Goal: Communication & Community: Answer question/provide support

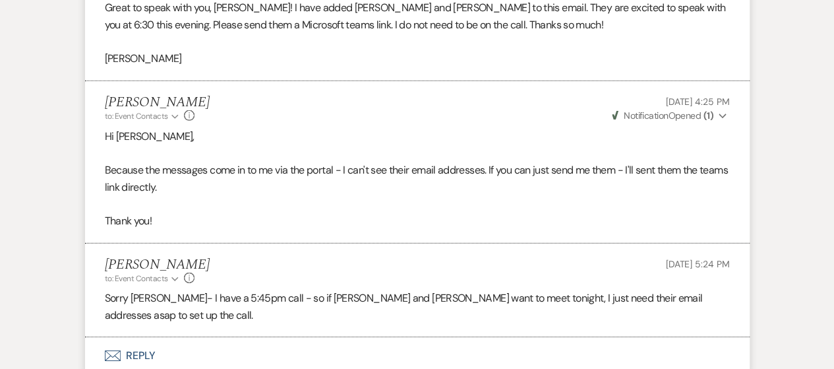
scroll to position [2028, 0]
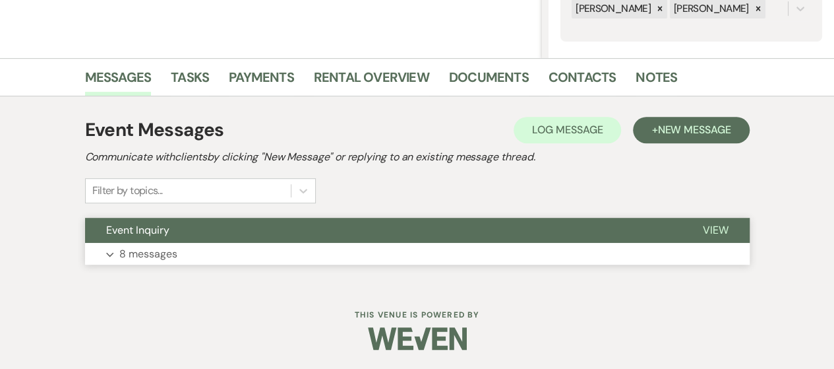
click at [129, 259] on p "8 messages" at bounding box center [148, 253] width 58 height 17
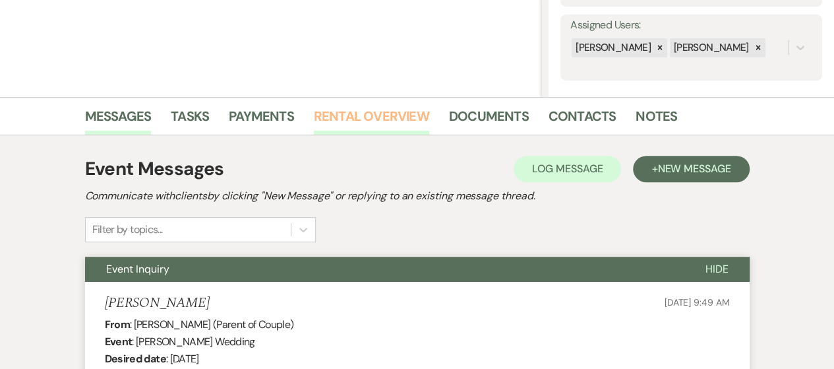
scroll to position [264, 0]
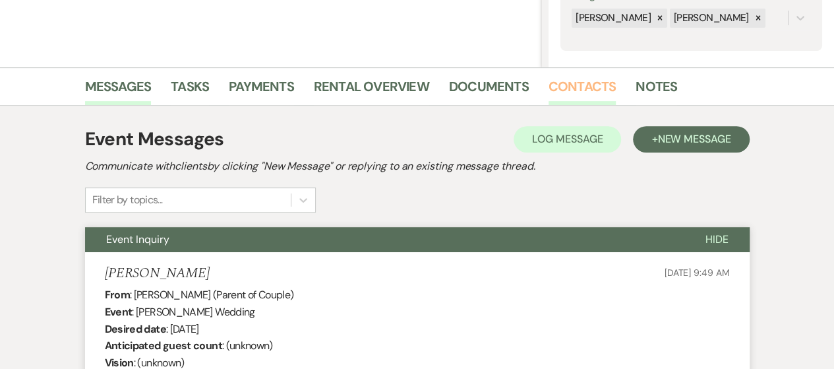
click at [549, 89] on link "Contacts" at bounding box center [583, 90] width 68 height 29
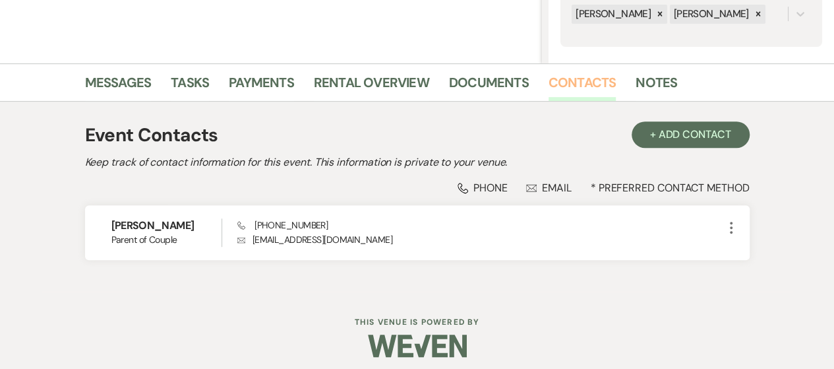
scroll to position [275, 0]
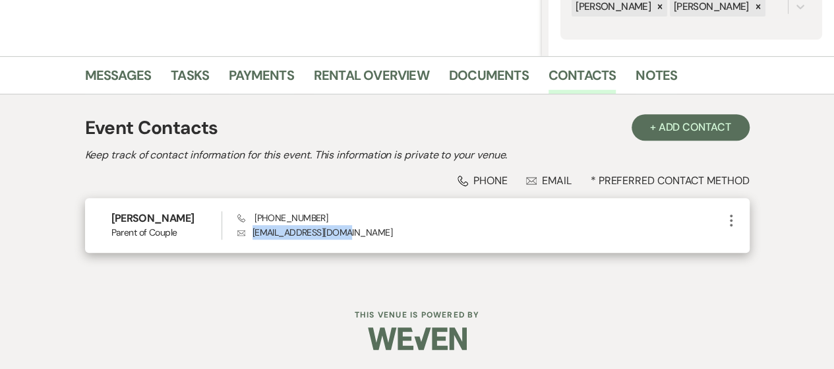
drag, startPoint x: 251, startPoint y: 231, endPoint x: 351, endPoint y: 233, distance: 100.9
click at [351, 233] on p "Envelope [EMAIL_ADDRESS][DOMAIN_NAME]" at bounding box center [480, 232] width 486 height 15
copy p "[EMAIL_ADDRESS][DOMAIN_NAME]"
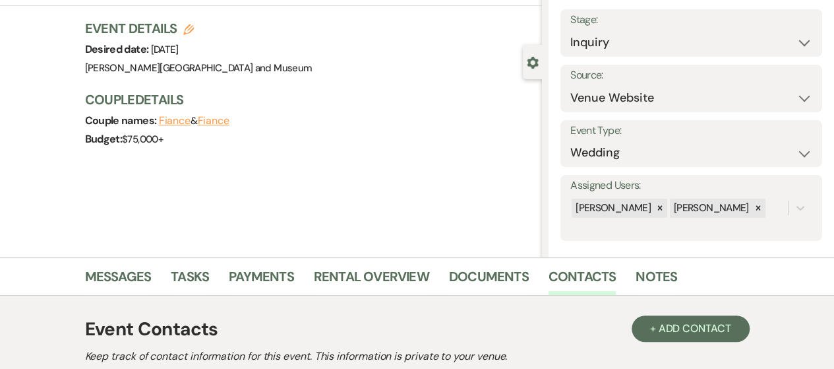
scroll to position [198, 0]
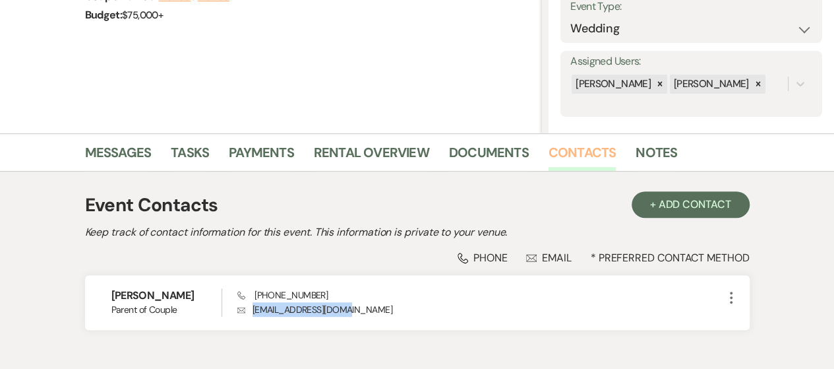
click at [572, 147] on link "Contacts" at bounding box center [583, 156] width 68 height 29
click at [572, 152] on link "Contacts" at bounding box center [583, 156] width 68 height 29
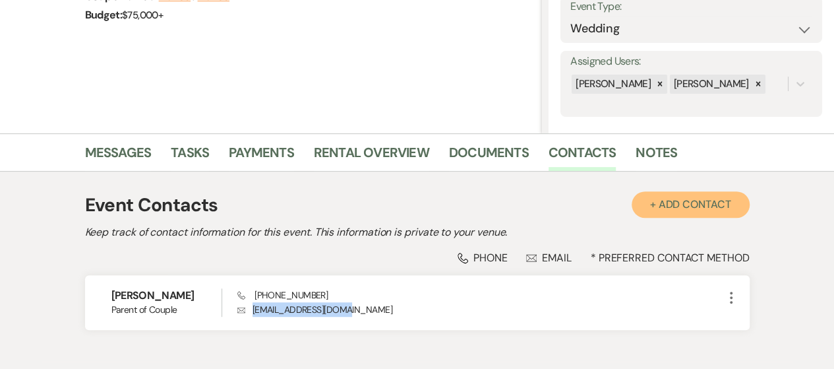
click at [670, 204] on button "+ Add Contact" at bounding box center [691, 204] width 118 height 26
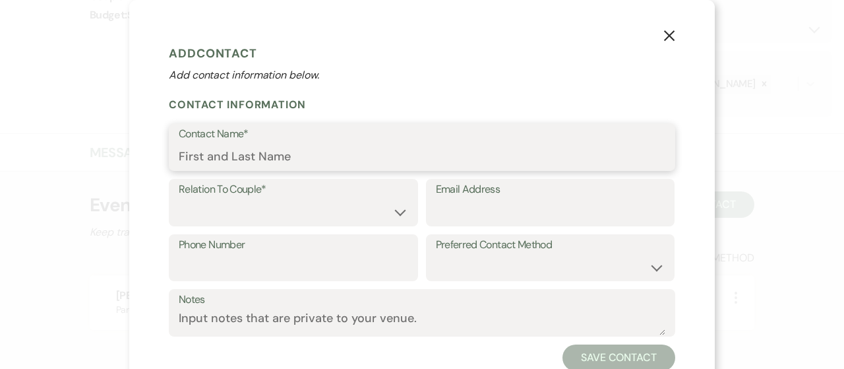
click at [298, 156] on input "Contact Name*" at bounding box center [422, 157] width 487 height 26
paste input "[PERSON_NAME] <[EMAIL_ADDRESS][DOMAIN_NAME]>"
drag, startPoint x: 179, startPoint y: 156, endPoint x: 151, endPoint y: 152, distance: 28.6
click at [151, 152] on div "X Add Contact Add contact information below. Contact Information Contact Name* …" at bounding box center [422, 205] width 586 height 410
drag, startPoint x: 268, startPoint y: 155, endPoint x: 438, endPoint y: 160, distance: 170.2
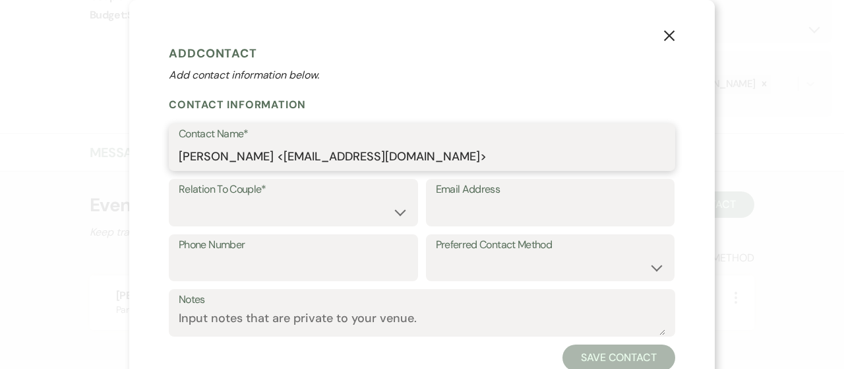
click at [438, 160] on input "[PERSON_NAME] <[EMAIL_ADDRESS][DOMAIN_NAME]>" at bounding box center [422, 157] width 487 height 26
type input "[PERSON_NAME]"
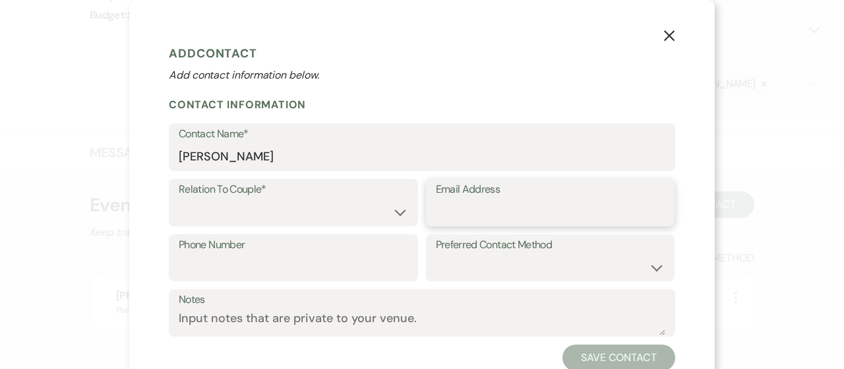
click at [441, 216] on input "Email Address" at bounding box center [550, 212] width 229 height 26
paste input "<[EMAIL_ADDRESS][DOMAIN_NAME]>"
click at [441, 213] on input "<[EMAIL_ADDRESS][DOMAIN_NAME]>" at bounding box center [550, 212] width 229 height 26
click at [437, 213] on input "<[EMAIL_ADDRESS][DOMAIN_NAME]>" at bounding box center [550, 212] width 229 height 26
click at [590, 214] on input "[EMAIL_ADDRESS][DOMAIN_NAME]>" at bounding box center [550, 212] width 229 height 26
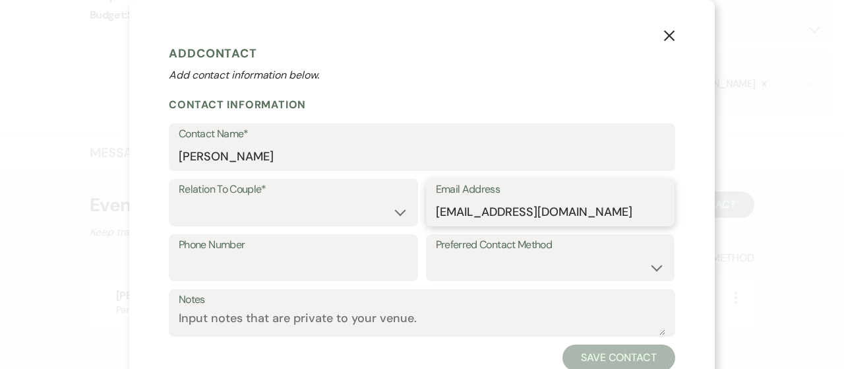
type input "[EMAIL_ADDRESS][DOMAIN_NAME]"
click at [194, 208] on select "Couple Planner Parent of Couple Family Member Friend Other" at bounding box center [293, 212] width 229 height 26
select select "1"
click at [179, 199] on select "Couple Planner Parent of Couple Family Member Friend Other" at bounding box center [293, 212] width 229 height 26
click at [568, 353] on button "Save Contact" at bounding box center [619, 357] width 113 height 26
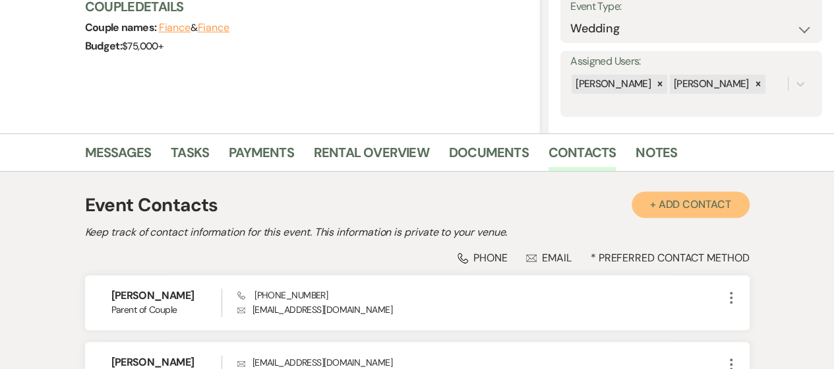
click at [670, 201] on button "+ Add Contact" at bounding box center [691, 204] width 118 height 26
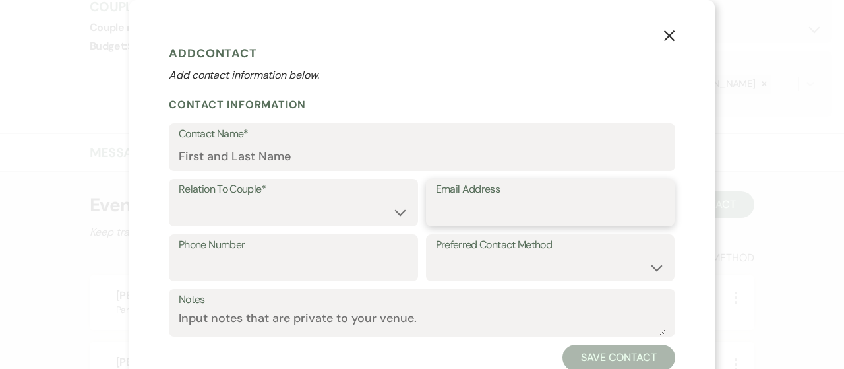
click at [470, 200] on input "Email Address" at bounding box center [550, 212] width 229 height 26
paste input "[PERSON_NAME][EMAIL_ADDRESS][PERSON_NAME][DOMAIN_NAME]"
type input "[PERSON_NAME][EMAIL_ADDRESS][PERSON_NAME][DOMAIN_NAME]"
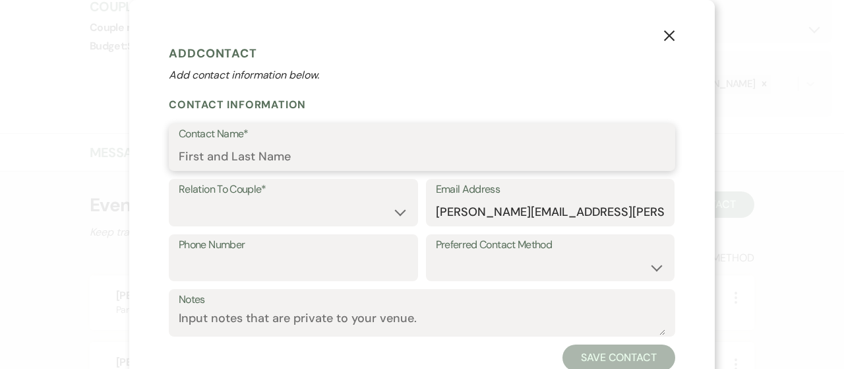
click at [262, 152] on input "Contact Name*" at bounding box center [422, 157] width 487 height 26
type input "[PERSON_NAME]"
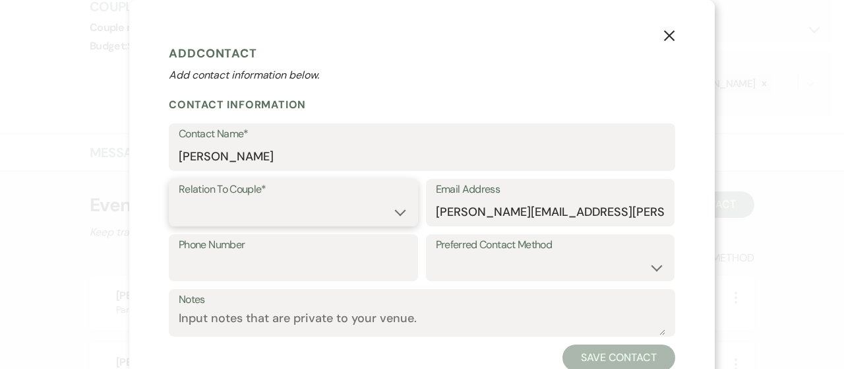
click at [207, 210] on select "Couple Planner Parent of Couple Family Member Friend Other" at bounding box center [293, 212] width 229 height 26
select select "1"
click at [179, 199] on select "Couple Planner Parent of Couple Family Member Friend Other" at bounding box center [293, 212] width 229 height 26
click at [630, 351] on button "Save Contact" at bounding box center [619, 357] width 113 height 26
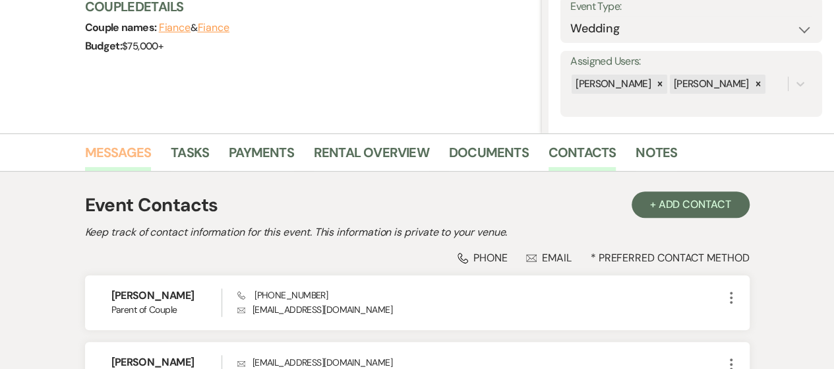
click at [138, 154] on link "Messages" at bounding box center [118, 156] width 67 height 29
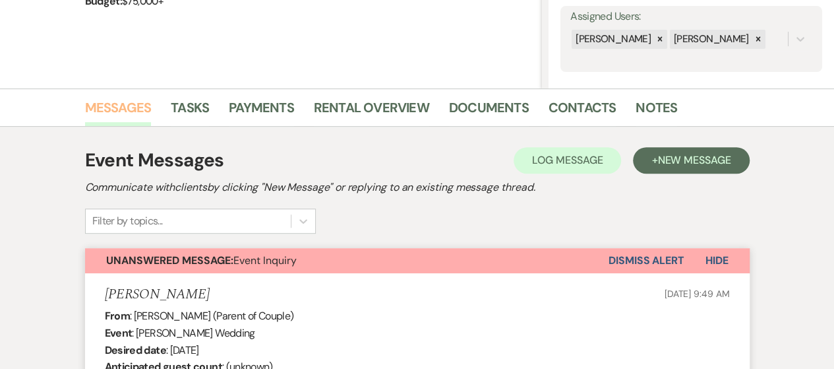
scroll to position [220, 0]
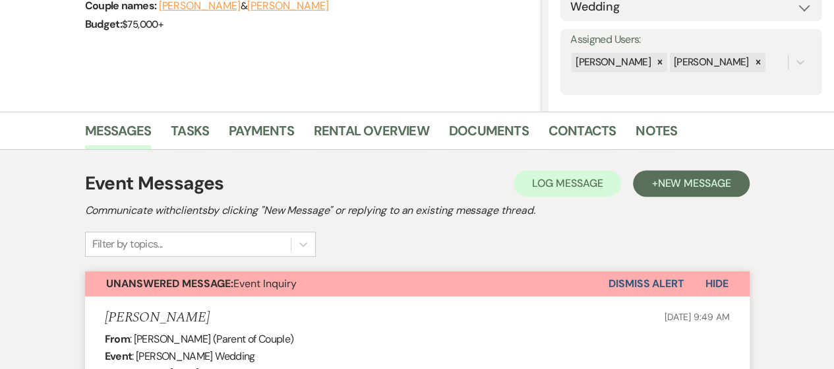
click at [642, 278] on button "Dismiss Alert" at bounding box center [647, 283] width 76 height 25
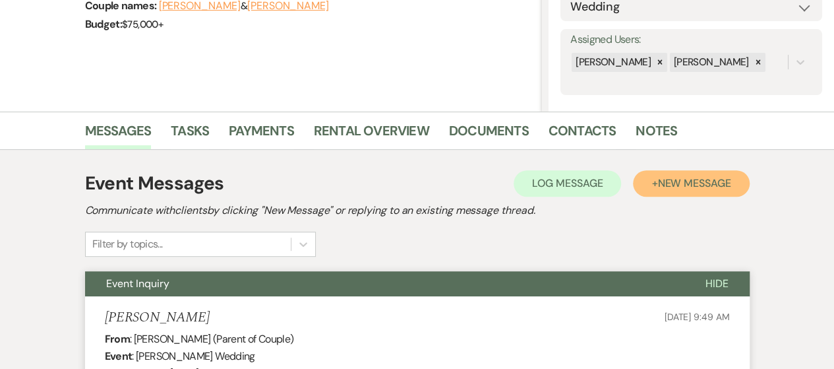
click at [677, 186] on span "New Message" at bounding box center [693, 183] width 73 height 14
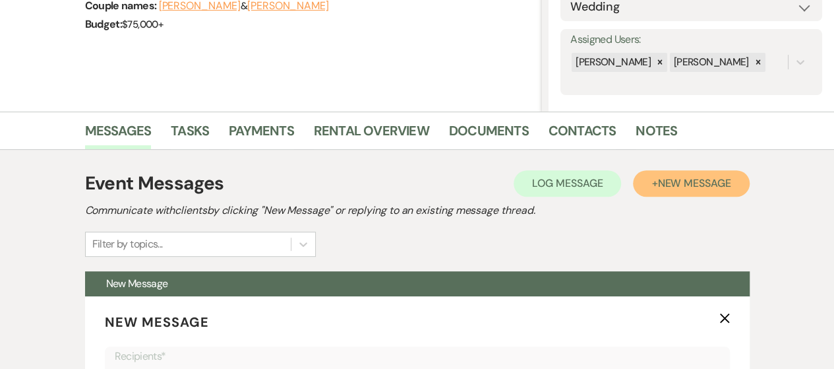
scroll to position [483, 0]
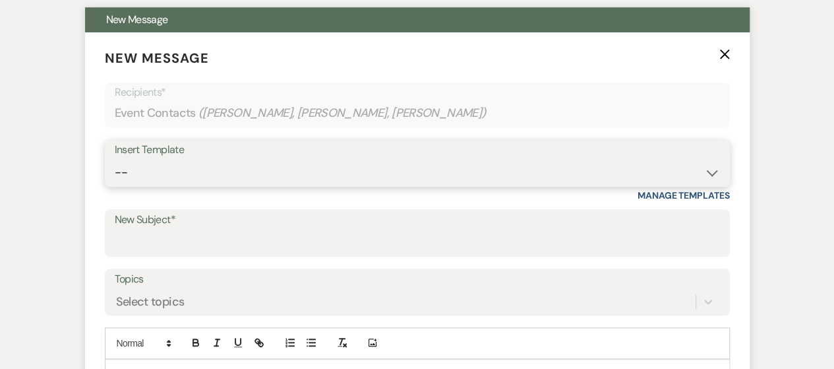
click at [239, 177] on select "-- Weven Planning Portal Introduction (Booked Events) Checking In Planning Foll…" at bounding box center [417, 173] width 605 height 26
select select "4936"
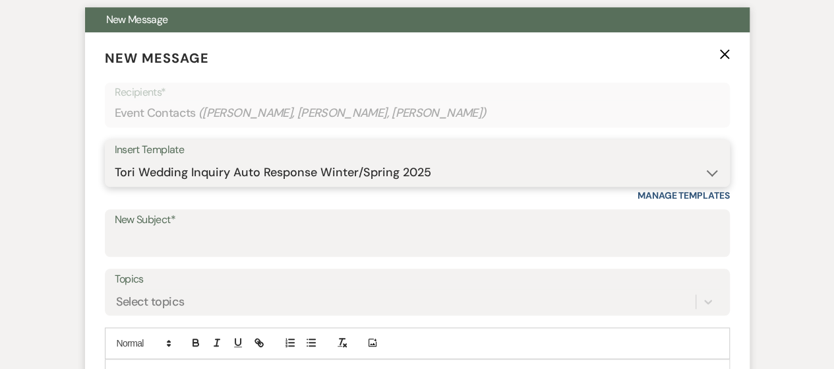
click at [115, 160] on select "-- Weven Planning Portal Introduction (Booked Events) Checking In Planning Foll…" at bounding box center [417, 173] width 605 height 26
type input "Congratulations!"
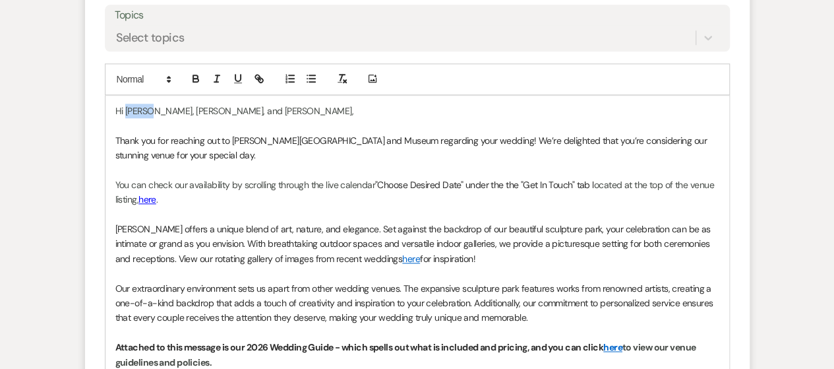
drag, startPoint x: 127, startPoint y: 110, endPoint x: 146, endPoint y: 112, distance: 19.9
click at [148, 112] on span "Hi [PERSON_NAME], [PERSON_NAME], and [PERSON_NAME]," at bounding box center [234, 111] width 238 height 12
click at [169, 114] on span "Hi [PERSON_NAME], and [PERSON_NAME]," at bounding box center [199, 111] width 169 height 12
click at [271, 112] on p "Hi [PERSON_NAME] and [PERSON_NAME]," at bounding box center [417, 111] width 604 height 15
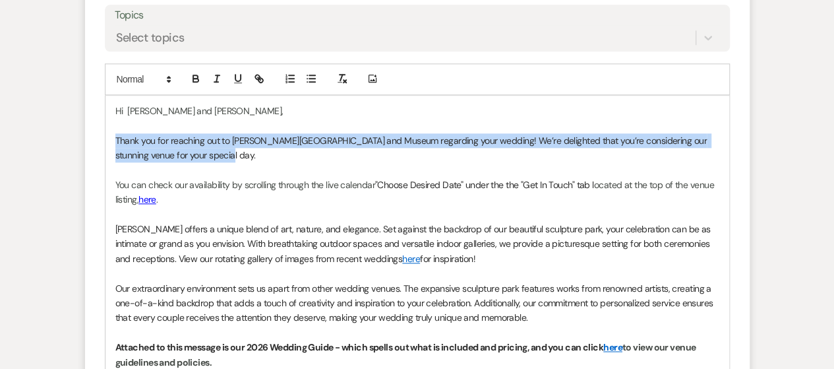
drag, startPoint x: 113, startPoint y: 138, endPoint x: 255, endPoint y: 147, distance: 141.4
click at [254, 150] on div "Hi [PERSON_NAME] and [PERSON_NAME], Thank you for reaching out to [PERSON_NAME]…" at bounding box center [418, 369] width 624 height 547
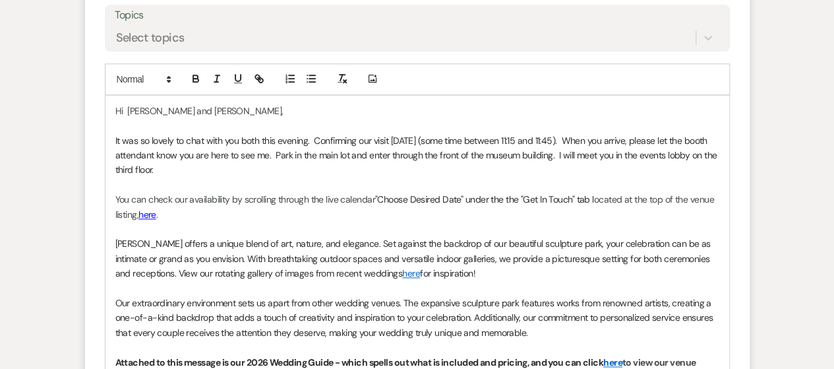
click at [209, 213] on p "You can check our availability by scrolling through the live calendar "Choose D…" at bounding box center [417, 207] width 604 height 30
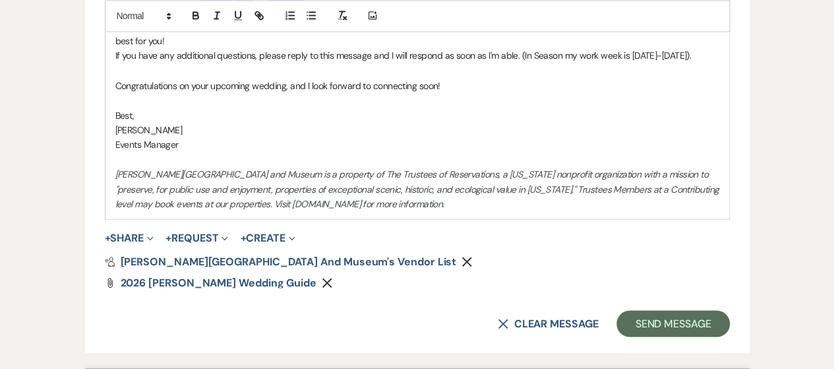
scroll to position [1341, 0]
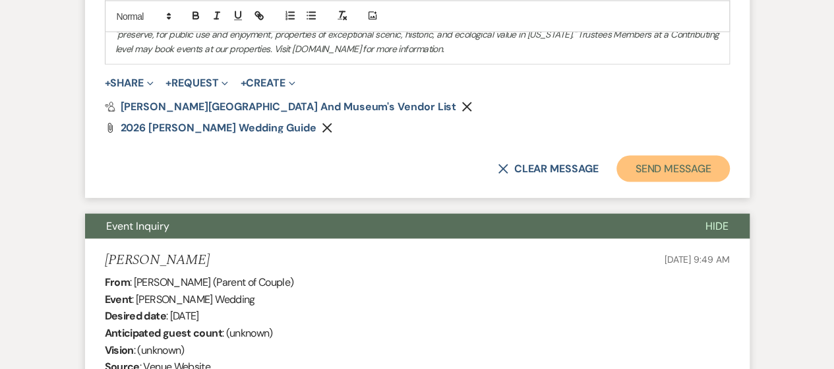
click at [639, 164] on button "Send Message" at bounding box center [673, 169] width 113 height 26
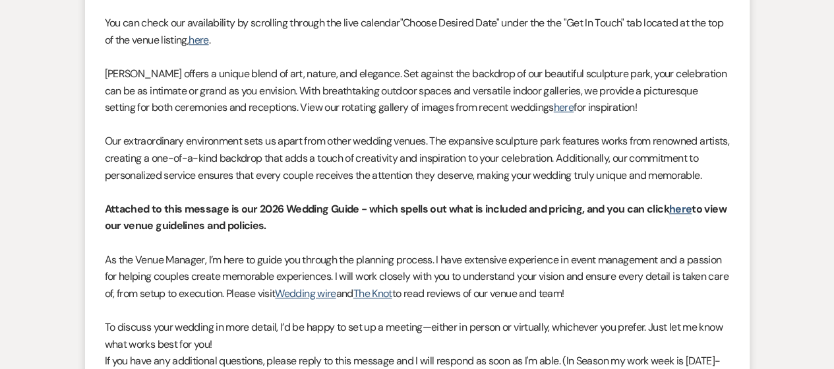
scroll to position [0, 0]
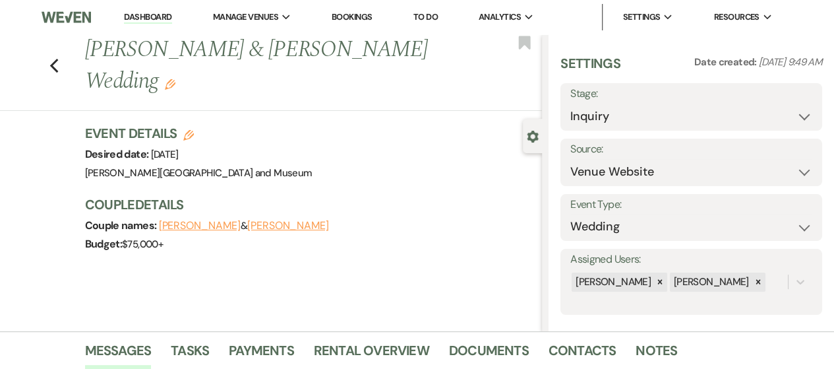
click at [133, 18] on link "Dashboard" at bounding box center [147, 17] width 47 height 13
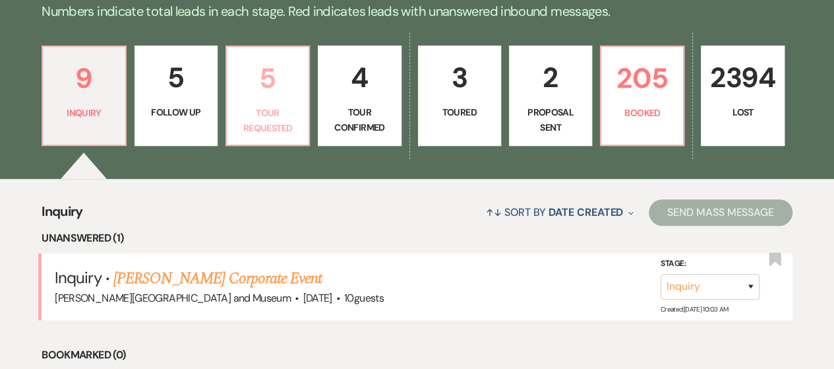
click at [277, 117] on p "Tour Requested" at bounding box center [268, 121] width 66 height 30
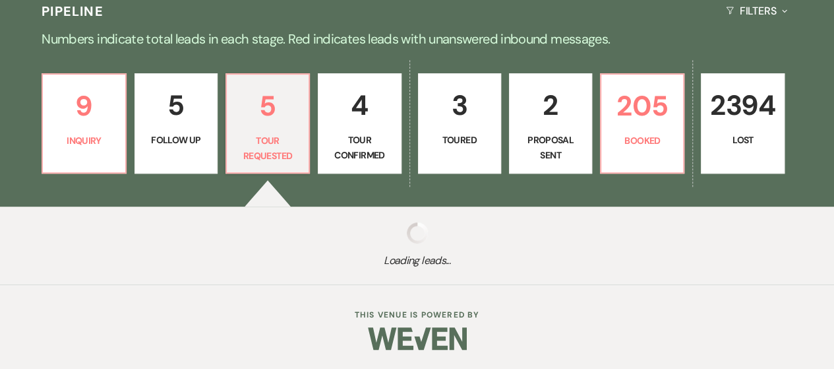
scroll to position [330, 0]
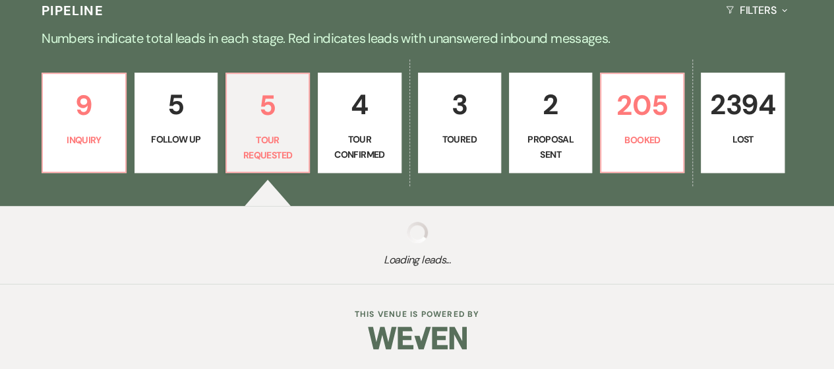
select select "2"
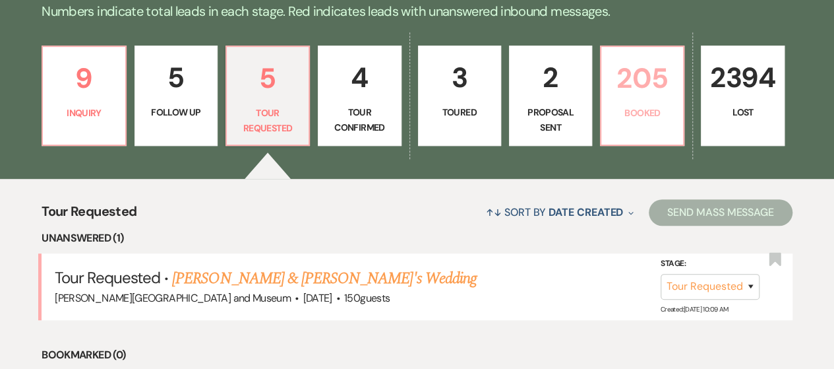
click at [652, 107] on p "Booked" at bounding box center [642, 113] width 66 height 15
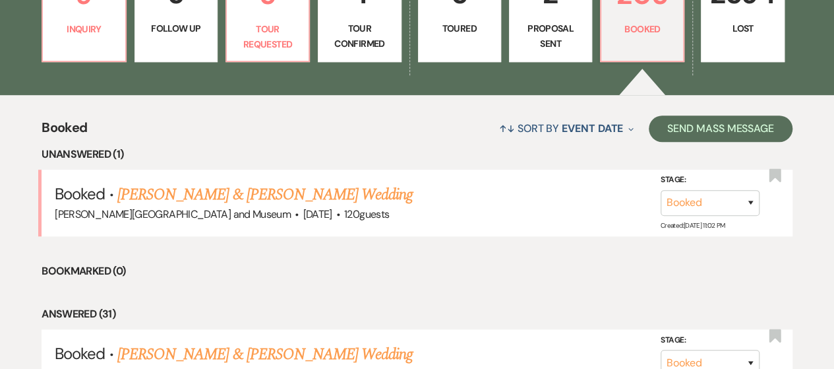
scroll to position [462, 0]
